Goal: Task Accomplishment & Management: Manage account settings

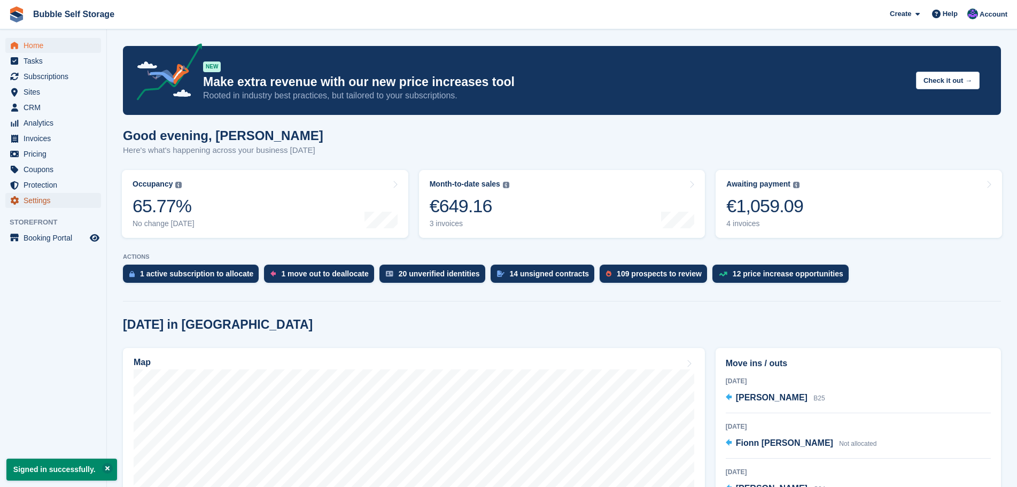
click at [34, 200] on span "Settings" at bounding box center [56, 200] width 64 height 15
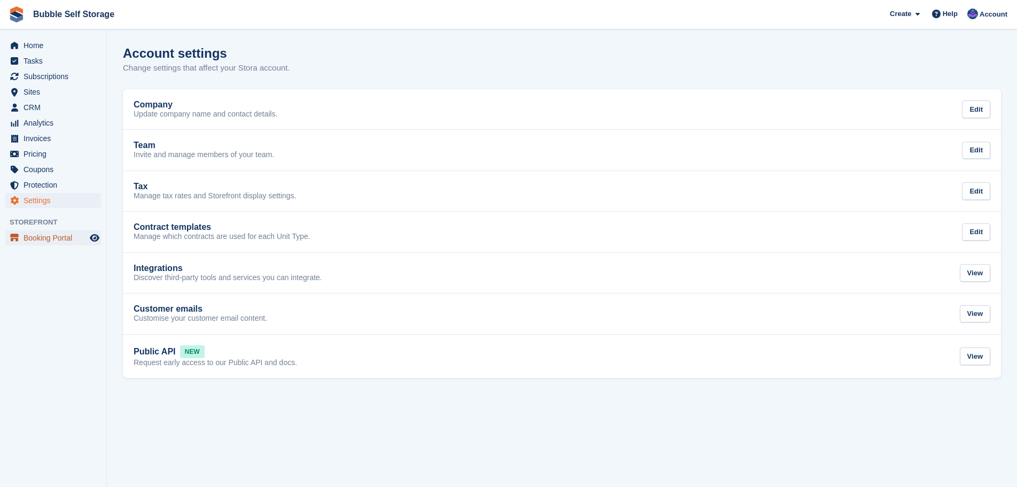
click at [49, 238] on span "Booking Portal" at bounding box center [56, 237] width 64 height 15
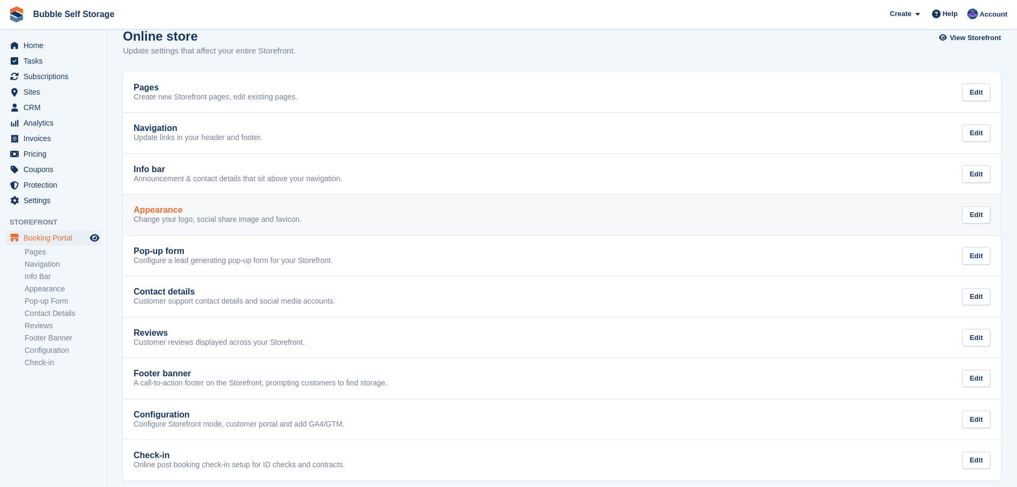
scroll to position [27, 0]
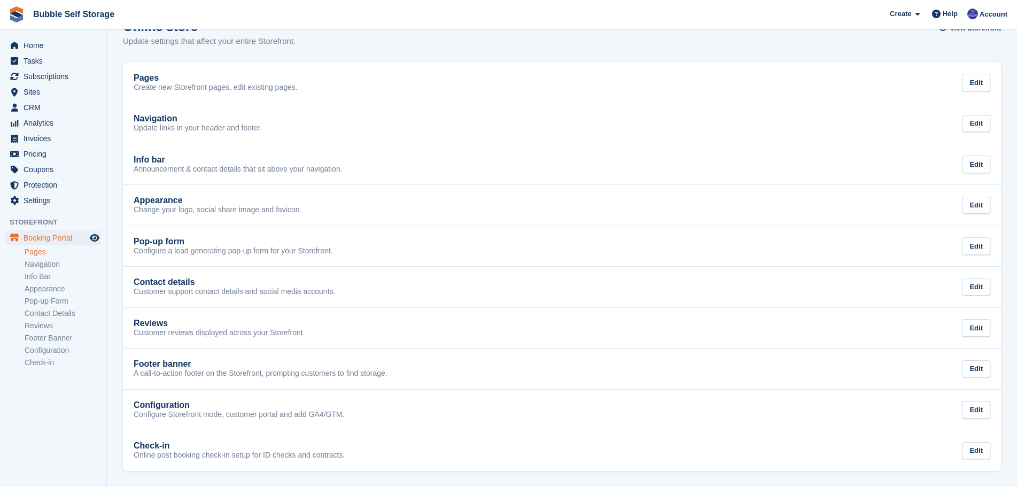
click at [41, 256] on link "Pages" at bounding box center [63, 252] width 76 height 10
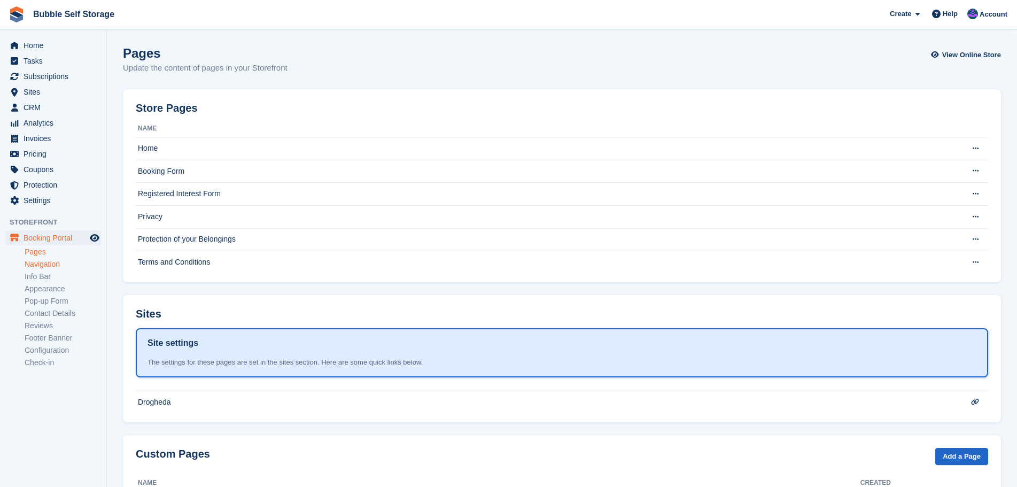
click at [43, 260] on link "Navigation" at bounding box center [63, 264] width 76 height 10
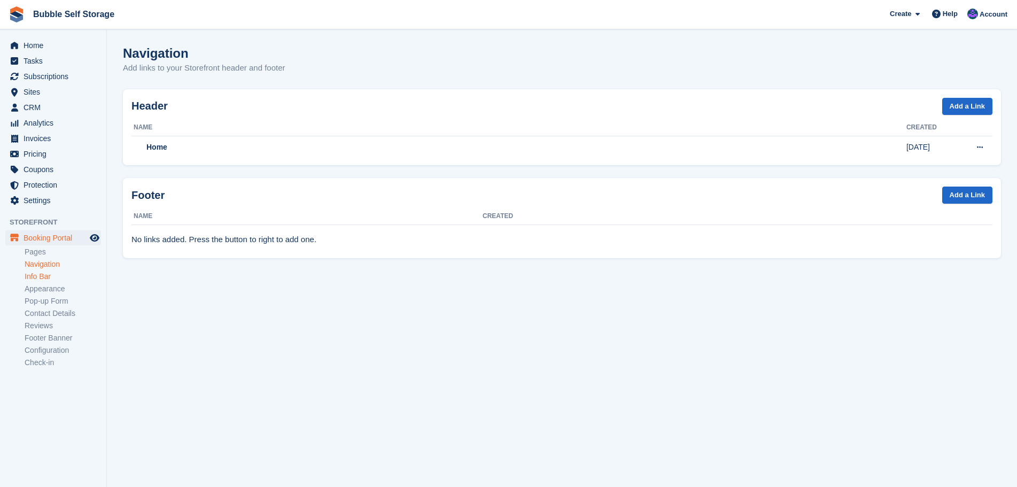
click at [45, 275] on link "Info Bar" at bounding box center [63, 277] width 76 height 10
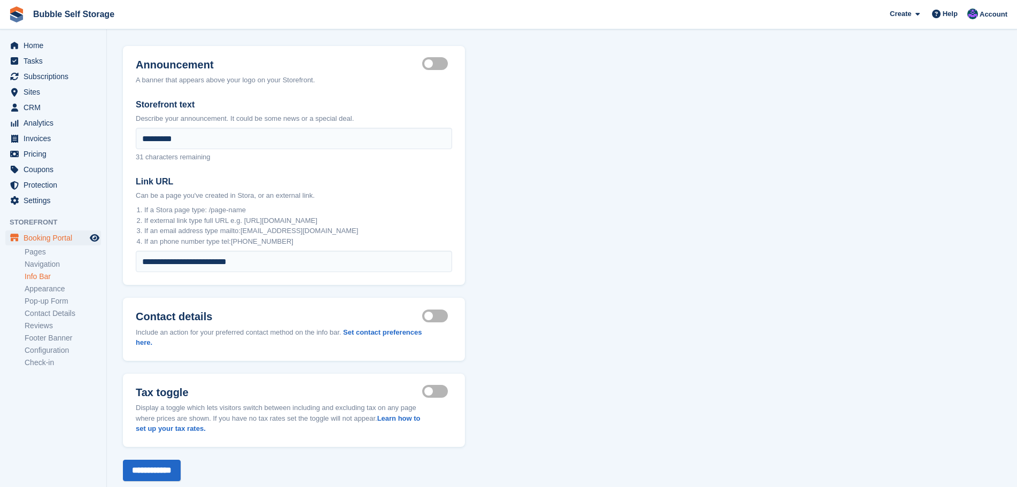
scroll to position [66, 0]
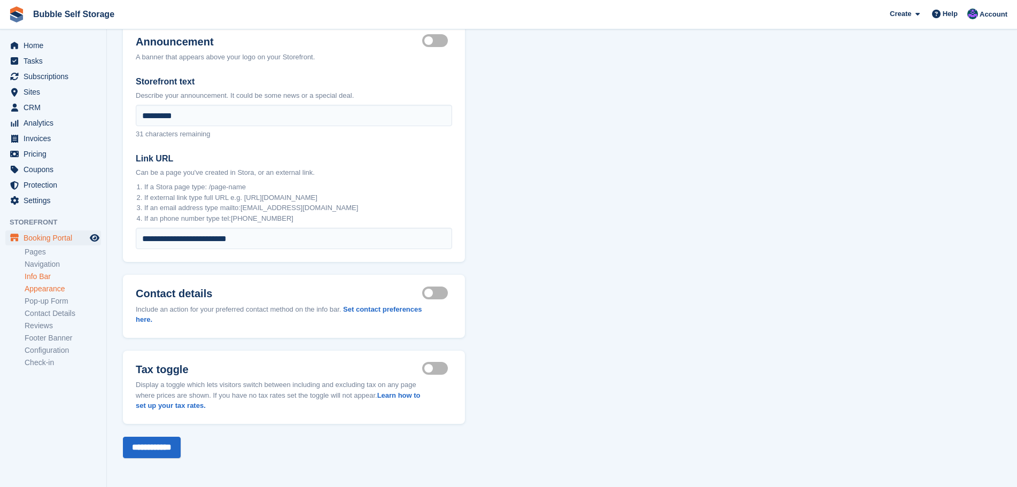
click at [44, 289] on link "Appearance" at bounding box center [63, 289] width 76 height 10
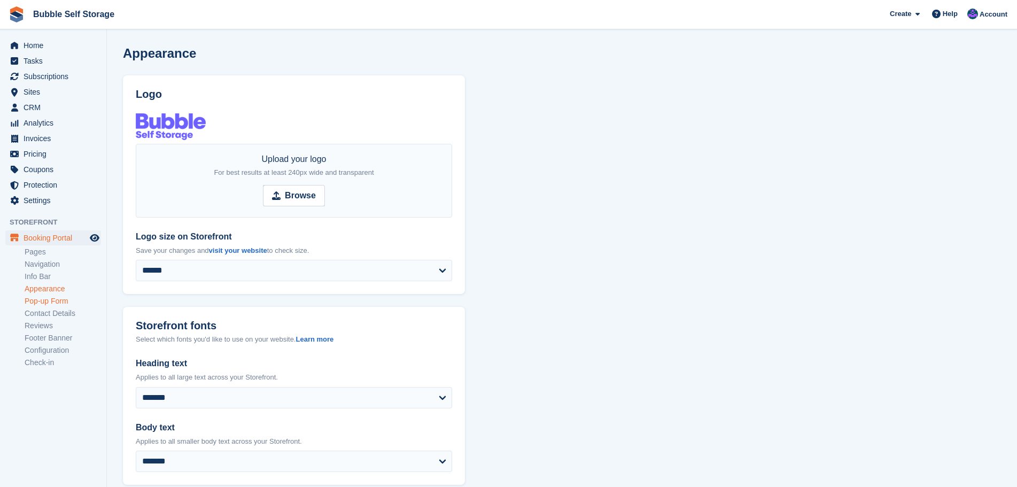
click at [49, 301] on link "Pop-up Form" at bounding box center [63, 301] width 76 height 10
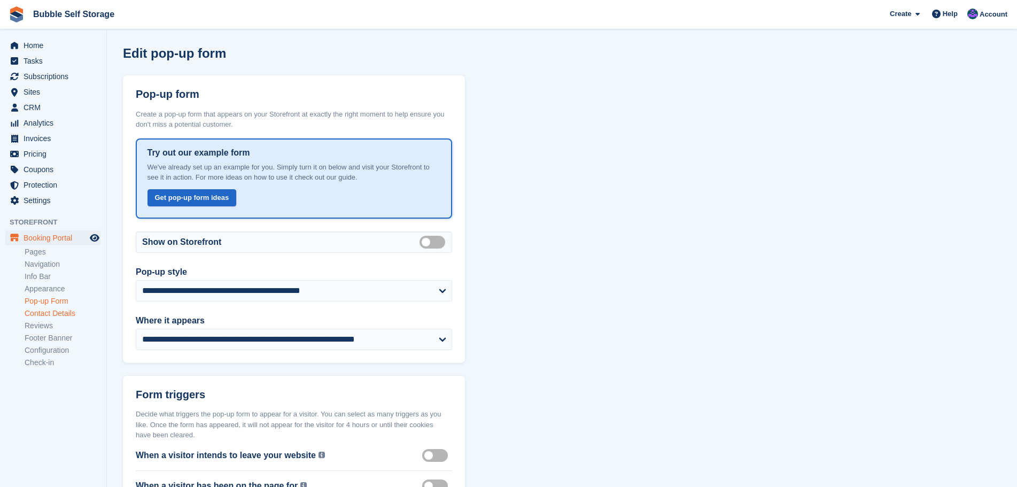
click at [53, 313] on link "Contact Details" at bounding box center [63, 313] width 76 height 10
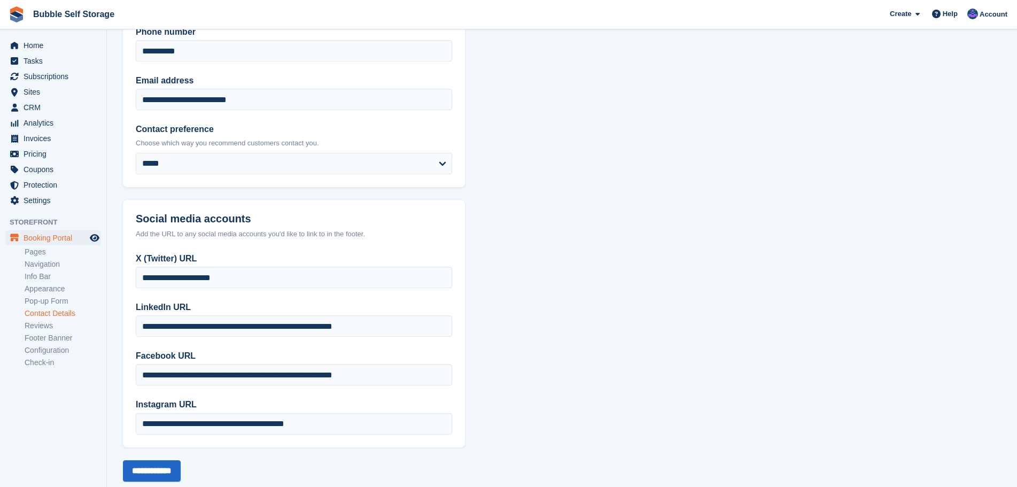
scroll to position [126, 0]
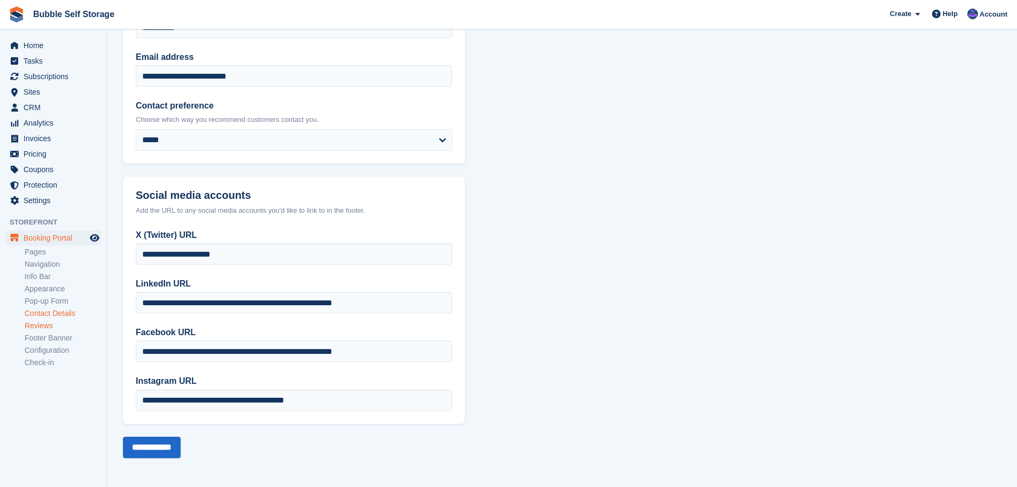
click at [47, 323] on link "Reviews" at bounding box center [63, 326] width 76 height 10
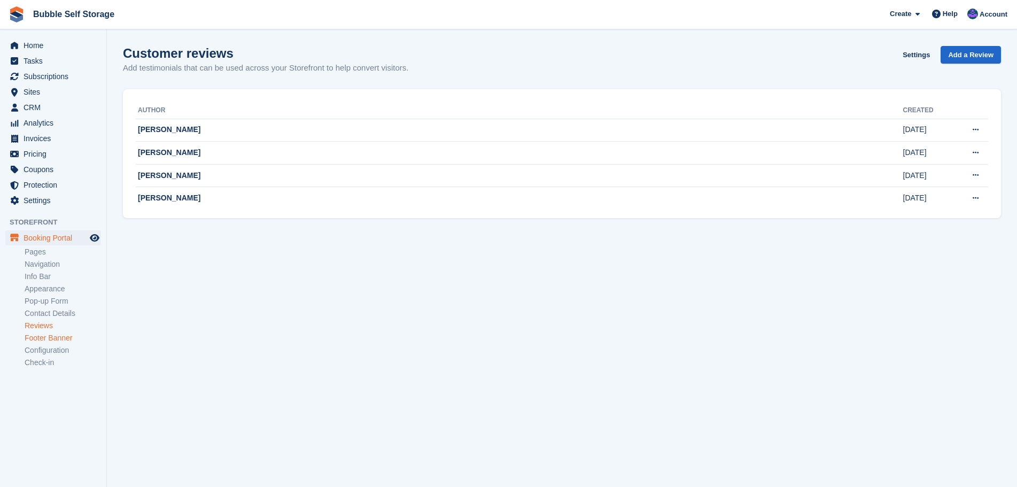
click at [50, 335] on link "Footer Banner" at bounding box center [63, 338] width 76 height 10
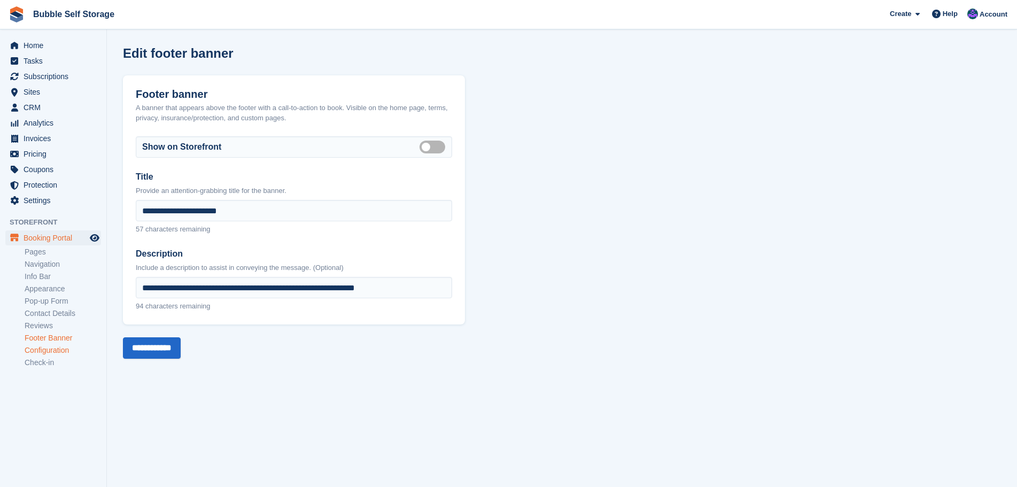
click at [53, 347] on link "Configuration" at bounding box center [63, 350] width 76 height 10
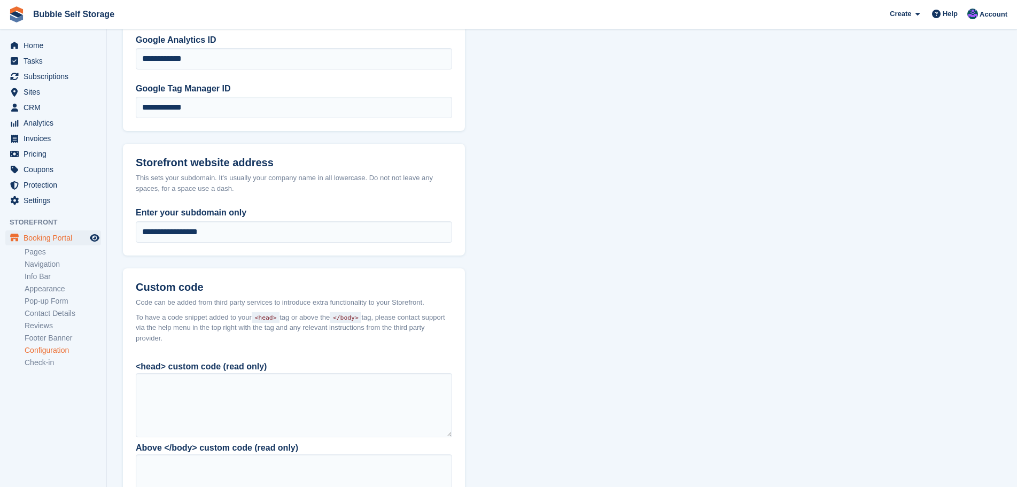
scroll to position [642, 0]
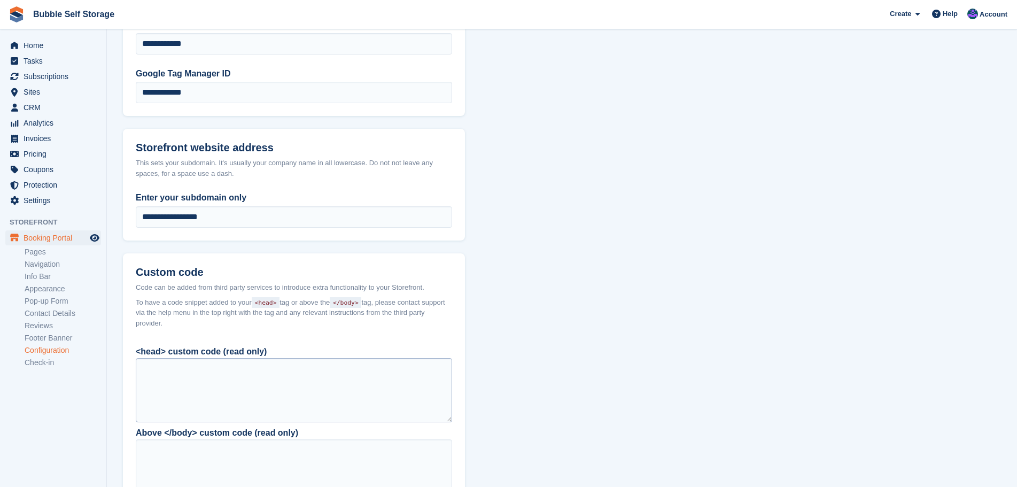
click at [160, 365] on div at bounding box center [294, 390] width 316 height 64
click at [169, 368] on div at bounding box center [294, 390] width 316 height 64
click at [169, 369] on div at bounding box center [294, 390] width 316 height 64
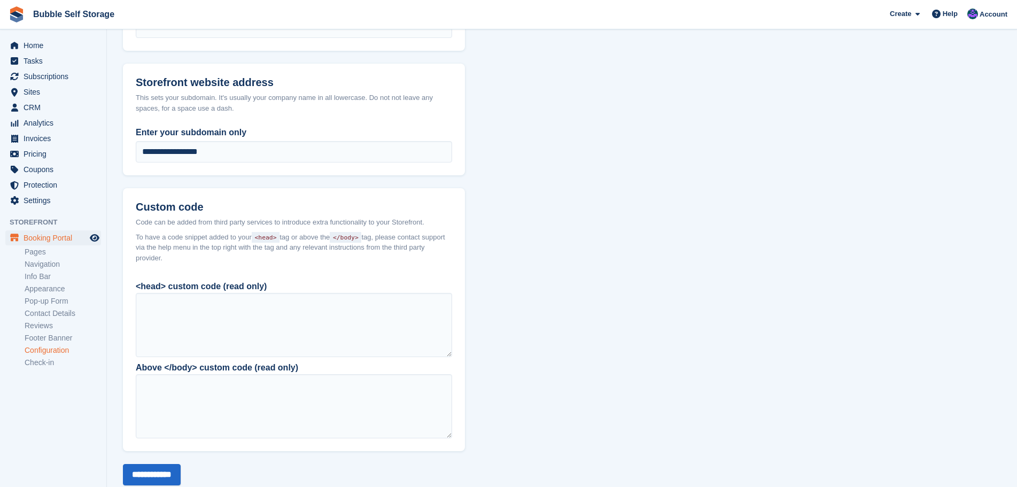
scroll to position [733, 0]
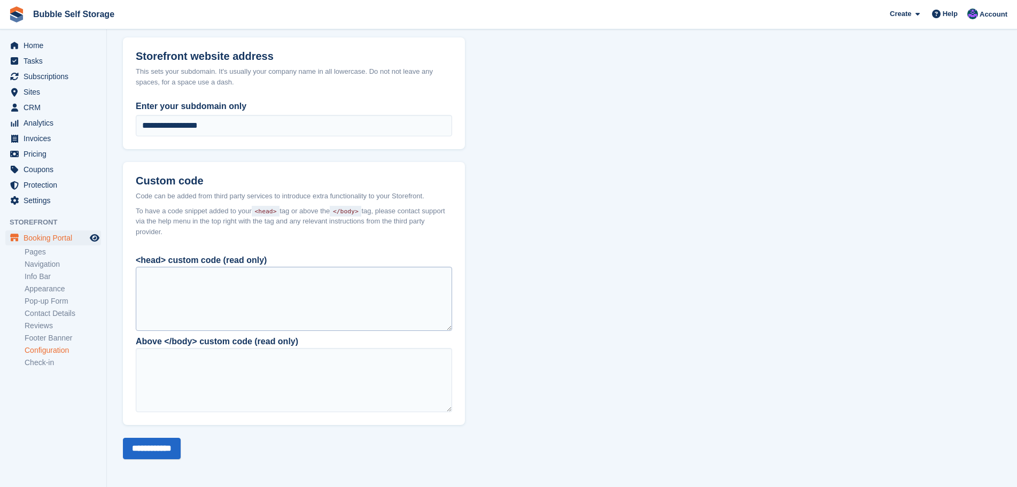
click at [143, 278] on div at bounding box center [294, 299] width 316 height 64
click at [177, 284] on div at bounding box center [294, 299] width 316 height 64
